Goal: Task Accomplishment & Management: Manage account settings

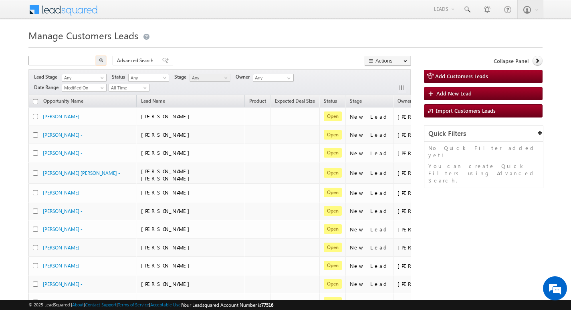
click at [87, 58] on input "text" at bounding box center [62, 61] width 68 height 10
type input "696738"
click at [96, 56] on button "button" at bounding box center [101, 61] width 10 height 10
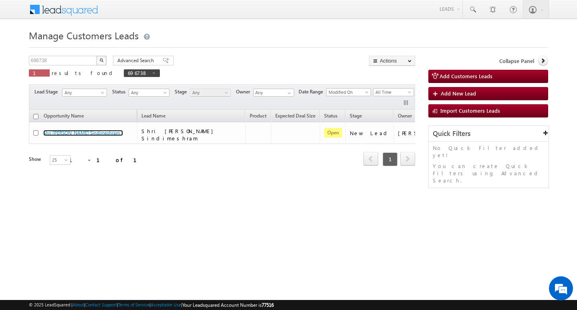
scroll to position [0, 32]
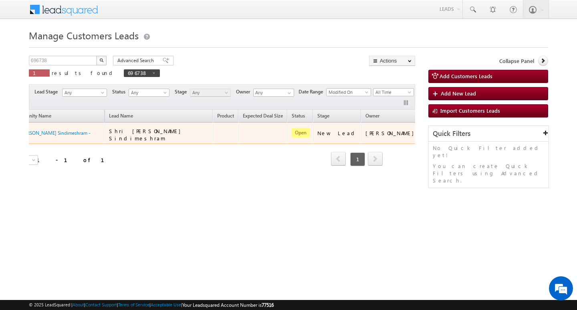
drag, startPoint x: 373, startPoint y: 141, endPoint x: 384, endPoint y: 134, distance: 13.3
click at [382, 134] on div "Opportunity Name Lead Name Product Expected Deal Size Status Stage Owner Action…" at bounding box center [189, 138] width 386 height 57
click at [396, 143] on link "Edit" at bounding box center [416, 143] width 40 height 10
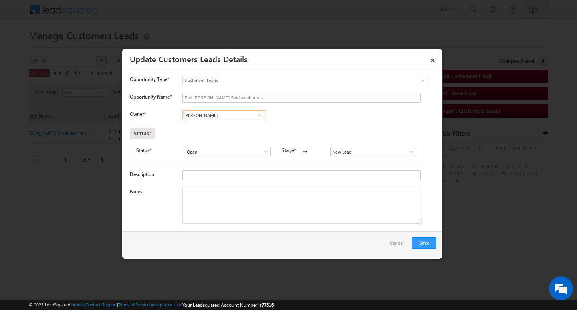
click at [236, 119] on input "[PERSON_NAME]" at bounding box center [224, 115] width 84 height 10
paste input "[PERSON_NAME] [PERSON_NAME]"
click at [237, 128] on span "[EMAIL_ADDRESS][PERSON_NAME][DOMAIN_NAME]" at bounding box center [221, 131] width 72 height 6
type input "[PERSON_NAME] [PERSON_NAME]"
click at [264, 209] on textarea "Notes" at bounding box center [301, 205] width 239 height 36
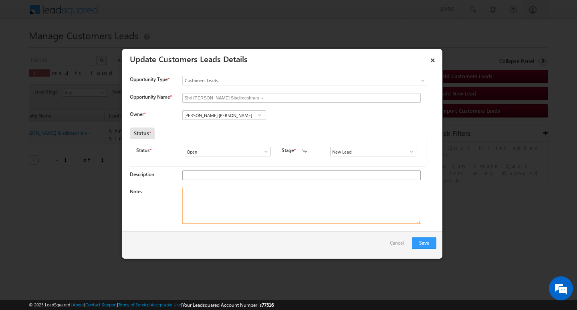
paste textarea "[PERSON_NAME]/ Construction/ 6 lakh / Customer is Self - Employed / 45k income …"
type textarea "[PERSON_NAME]/ Construction/ 6 lakh / Customer is Self - Employed / 45k income …"
click at [381, 151] on input "New Lead" at bounding box center [373, 152] width 86 height 10
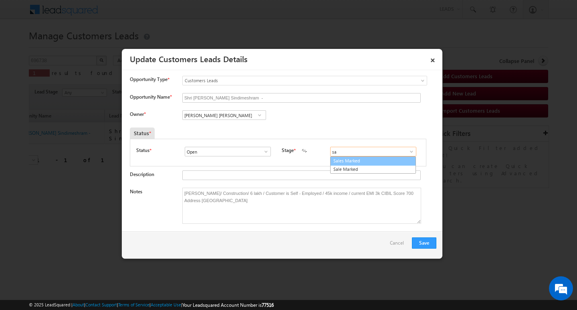
click at [369, 161] on link "Sales Marked" at bounding box center [373, 160] width 86 height 9
type input "Sales Marked"
click at [427, 245] on button "Save" at bounding box center [424, 242] width 24 height 11
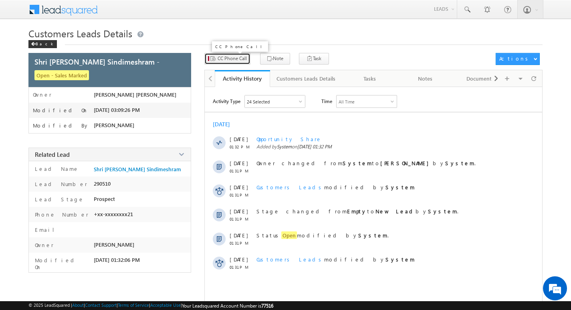
click at [225, 63] on button "CC Phone Call" at bounding box center [227, 59] width 46 height 12
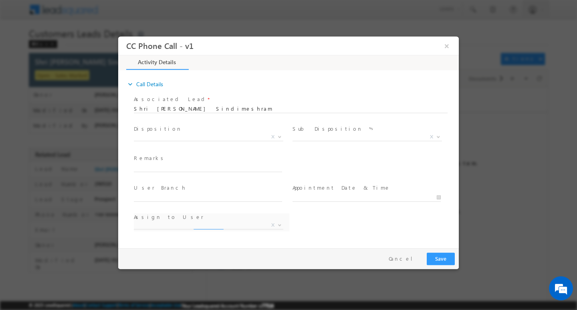
click at [198, 172] on span at bounding box center [208, 175] width 148 height 9
click at [199, 171] on span at bounding box center [211, 167] width 155 height 9
paste input "[PERSON_NAME]/ Construction/ 6 lakh / Customer is Self - Employed / 45k income …"
type input "[PERSON_NAME]/ Construction/ 6 lakh / Customer is Self - Employed / 45k income …"
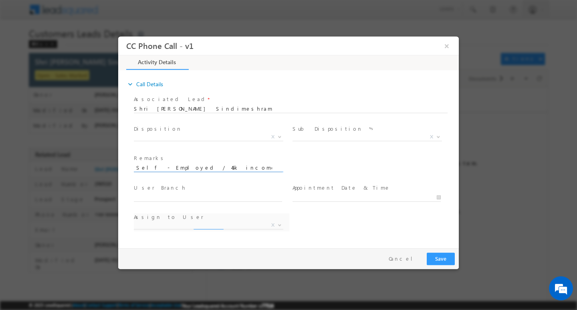
select select "kamlesh.dhakate@sgrlimited.in"
type input "[PERSON_NAME]/ Construction/ 6 lakh / Customer is Self - Employed / 45k income …"
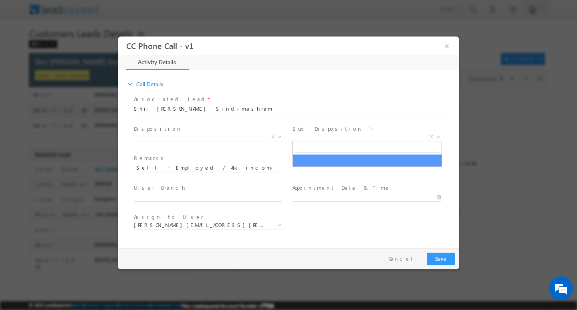
scroll to position [0, 0]
click at [332, 136] on span "X" at bounding box center [366, 137] width 149 height 8
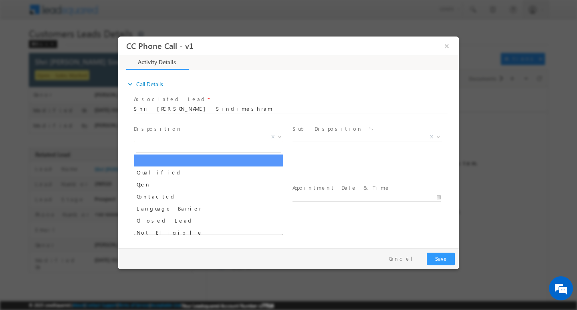
click at [233, 134] on span "X" at bounding box center [208, 137] width 149 height 8
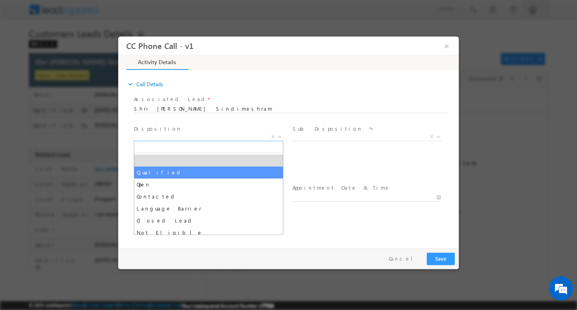
drag, startPoint x: 218, startPoint y: 169, endPoint x: 277, endPoint y: 148, distance: 62.7
select select "Qualified"
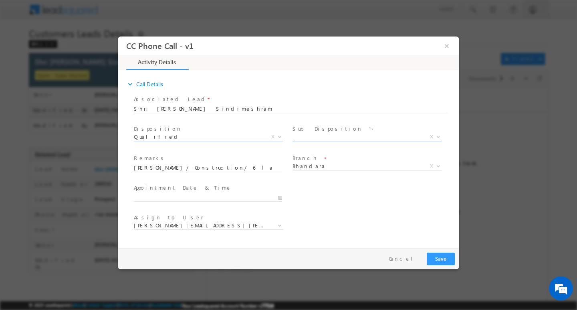
click at [324, 135] on span "X" at bounding box center [366, 137] width 149 height 8
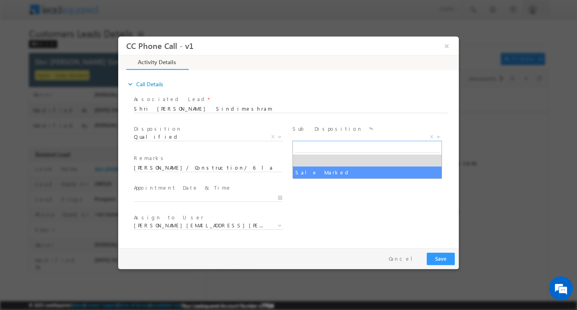
select select "Sale Marked"
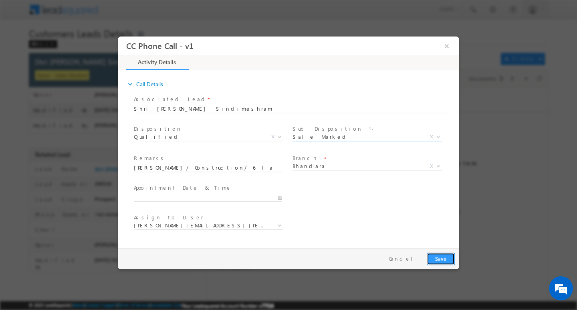
click at [442, 256] on button "Save" at bounding box center [441, 258] width 28 height 12
